Goal: Task Accomplishment & Management: Use online tool/utility

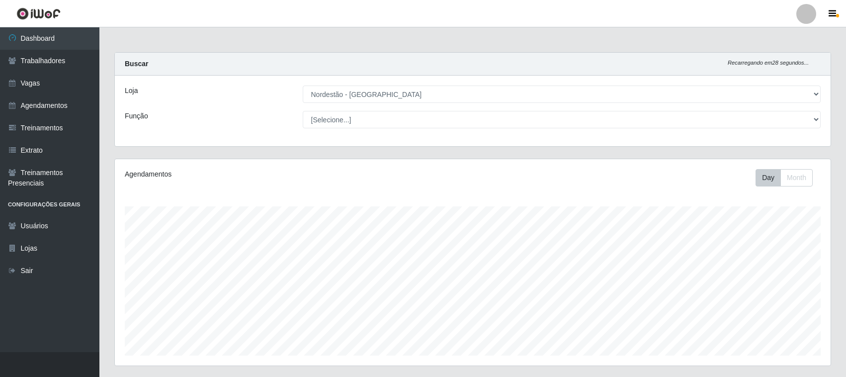
select select "420"
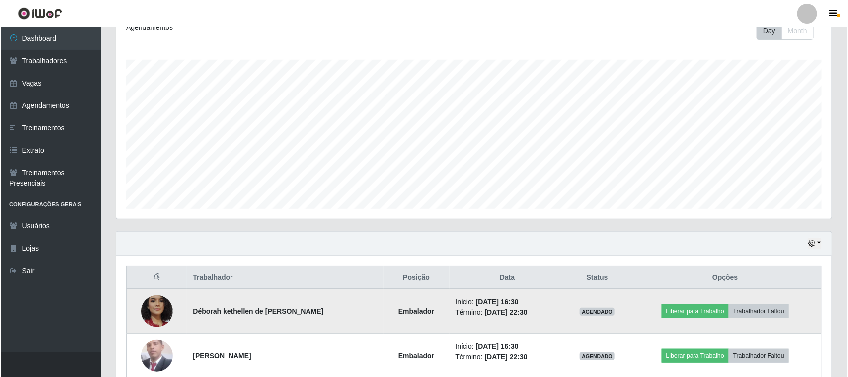
scroll to position [195, 0]
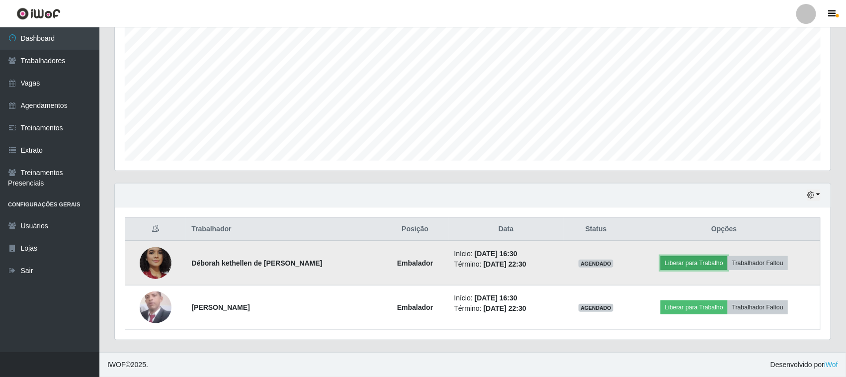
click at [682, 264] on button "Liberar para Trabalho" at bounding box center [693, 263] width 67 height 14
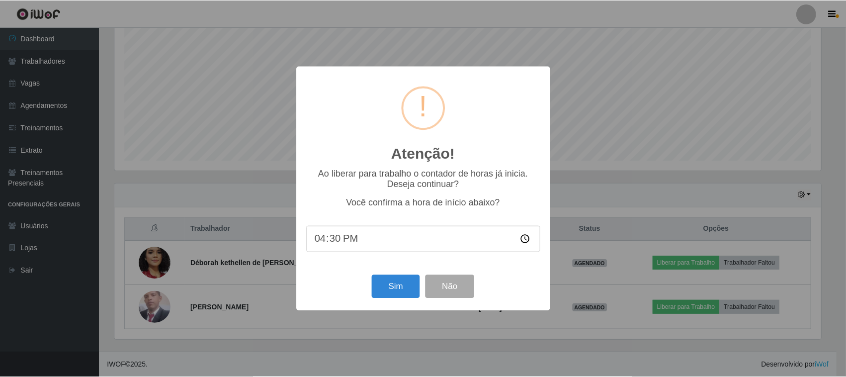
scroll to position [207, 708]
click at [401, 294] on button "Sim" at bounding box center [397, 286] width 48 height 23
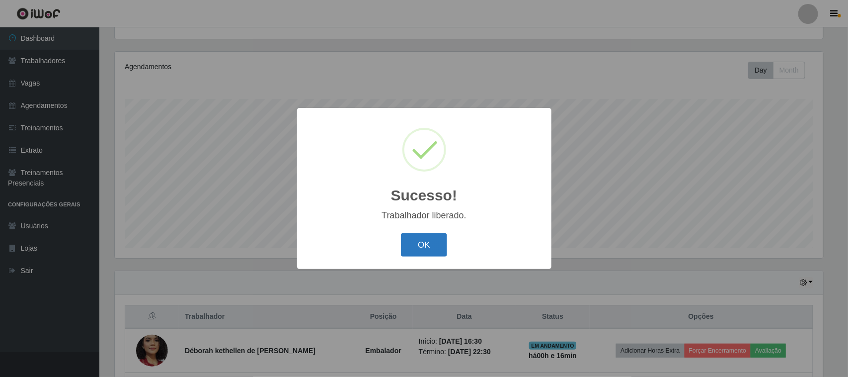
click at [421, 242] on button "OK" at bounding box center [424, 244] width 46 height 23
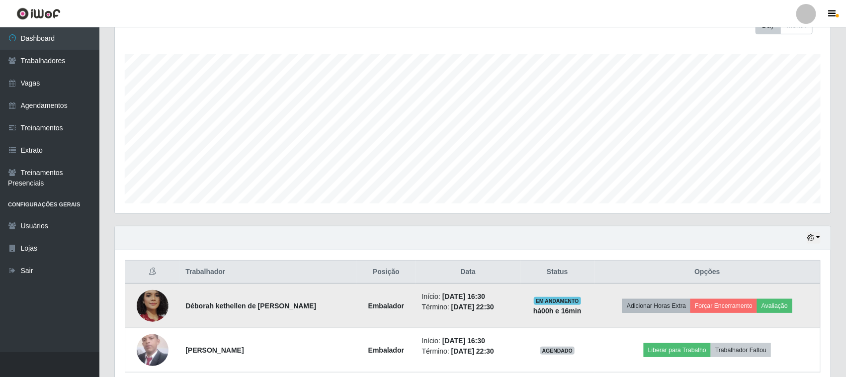
scroll to position [195, 0]
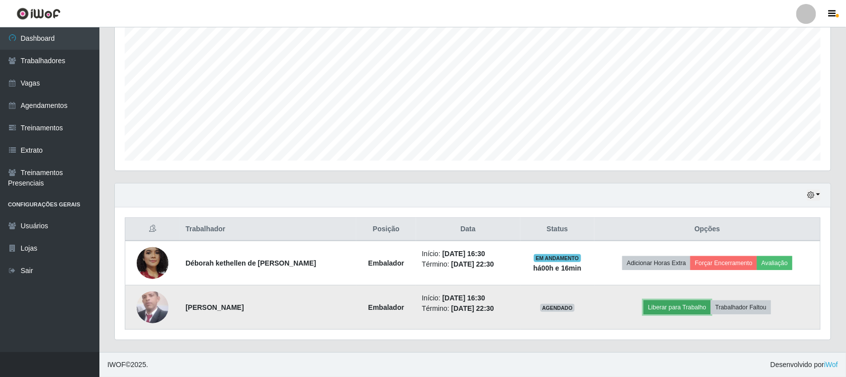
click at [657, 309] on button "Liberar para Trabalho" at bounding box center [676, 307] width 67 height 14
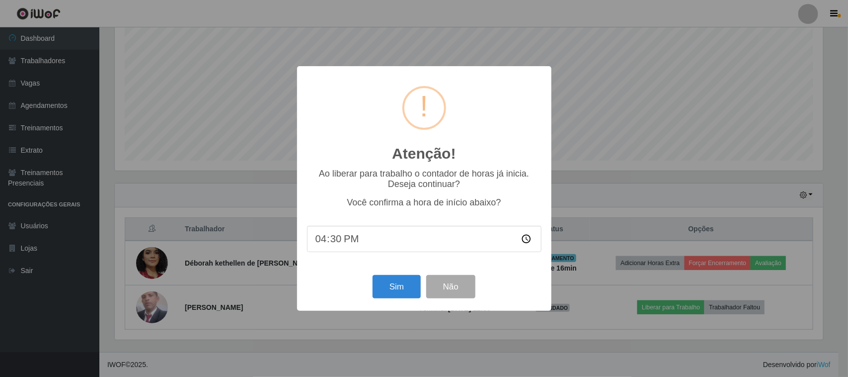
click at [343, 241] on input "16:30" at bounding box center [424, 239] width 235 height 26
type input "16:45"
click at [395, 291] on button "Sim" at bounding box center [397, 286] width 48 height 23
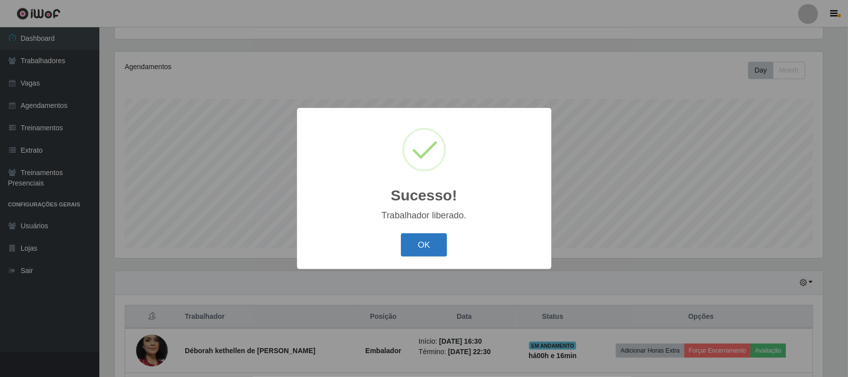
click at [423, 246] on button "OK" at bounding box center [424, 244] width 46 height 23
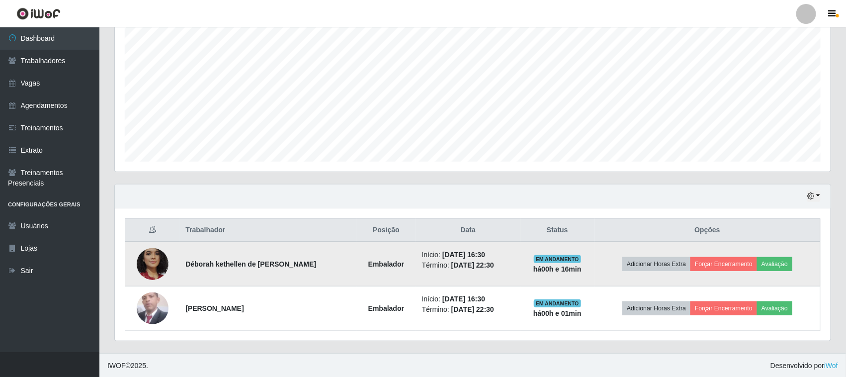
scroll to position [195, 0]
